Goal: Information Seeking & Learning: Understand process/instructions

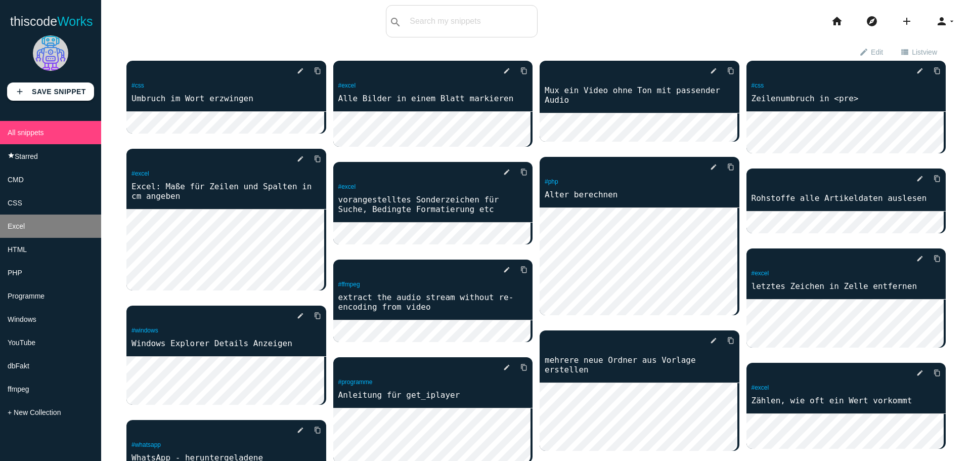
click at [28, 230] on li "Excel" at bounding box center [50, 225] width 101 height 23
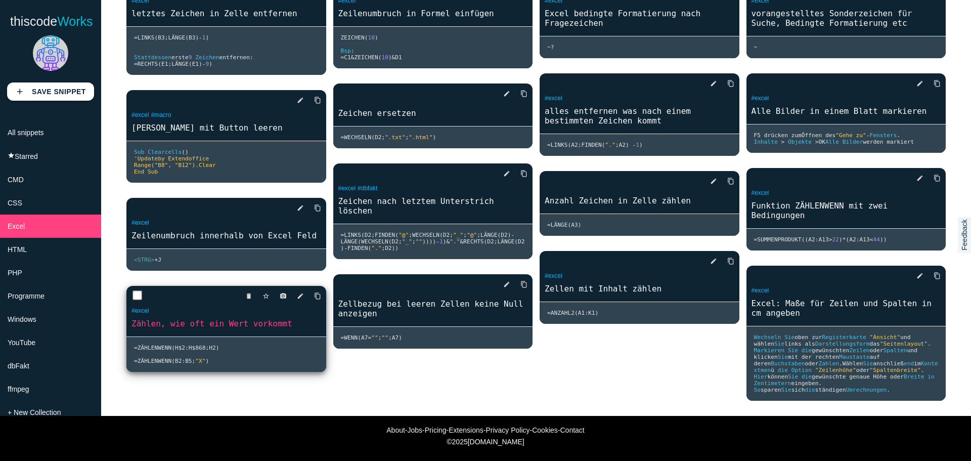
scroll to position [108, 0]
click at [228, 340] on pre "= Z Ä HLENWENN ( H$2 : H$868 ; H2 ) = Z Ä HLENWENN ( B2 : B5 ; "X" )" at bounding box center [226, 354] width 200 height 35
